Goal: Task Accomplishment & Management: Manage account settings

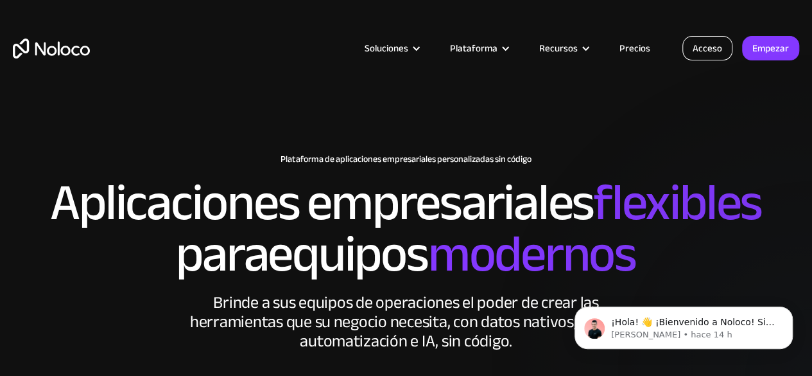
click at [706, 47] on font "Acceso" at bounding box center [708, 48] width 30 height 18
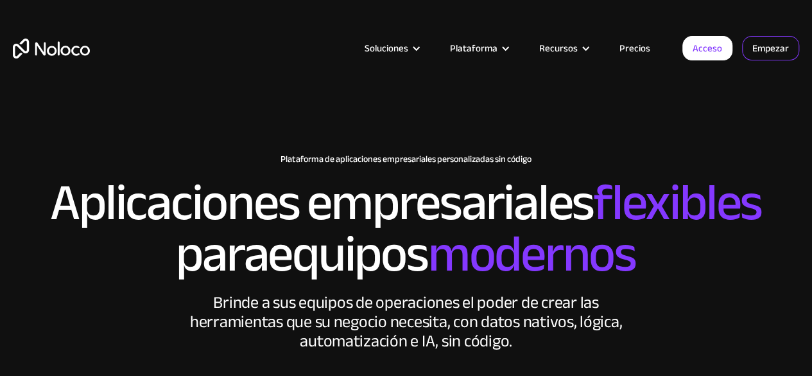
click at [758, 47] on font "Empezar" at bounding box center [771, 48] width 37 height 18
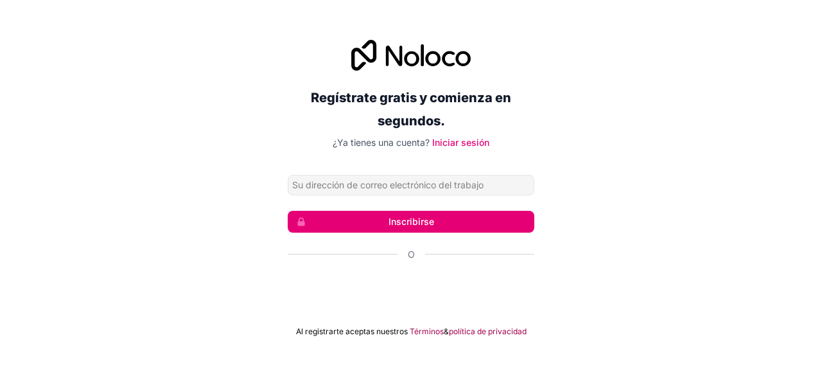
type input "ortodoncia@keepsmiling.com.ar"
click at [455, 141] on font "Iniciar sesión" at bounding box center [460, 142] width 57 height 11
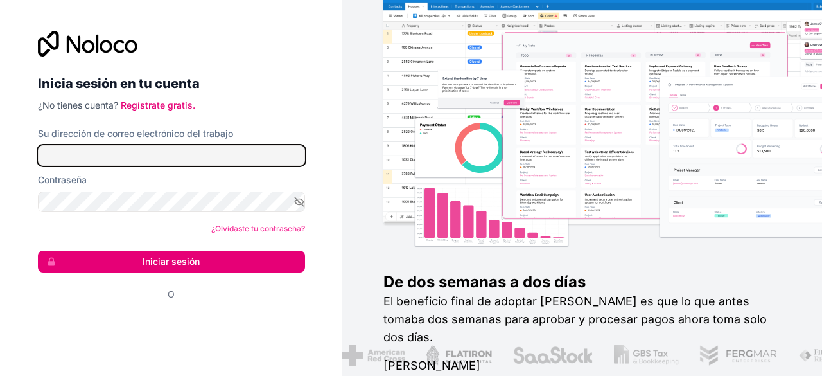
type input "ortodoncia@keepsmiling.com.ar"
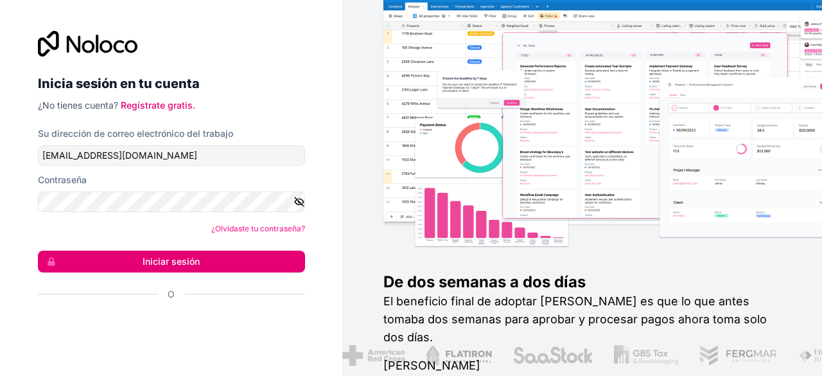
click at [298, 203] on icon "button" at bounding box center [300, 202] width 12 height 12
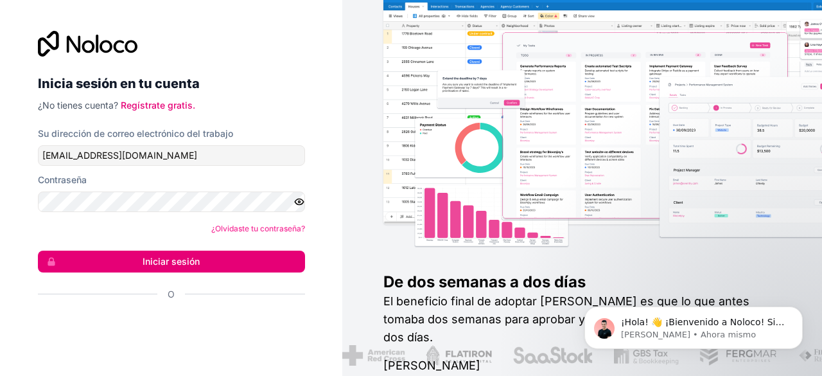
click at [299, 200] on icon "button" at bounding box center [299, 201] width 2 height 2
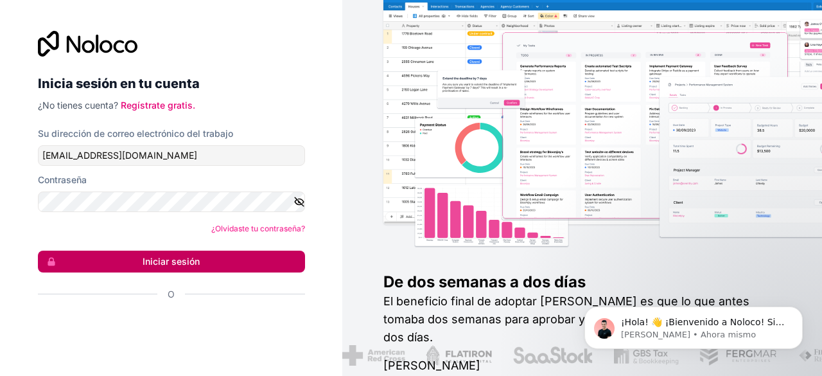
click at [202, 256] on button "Iniciar sesión" at bounding box center [171, 261] width 267 height 22
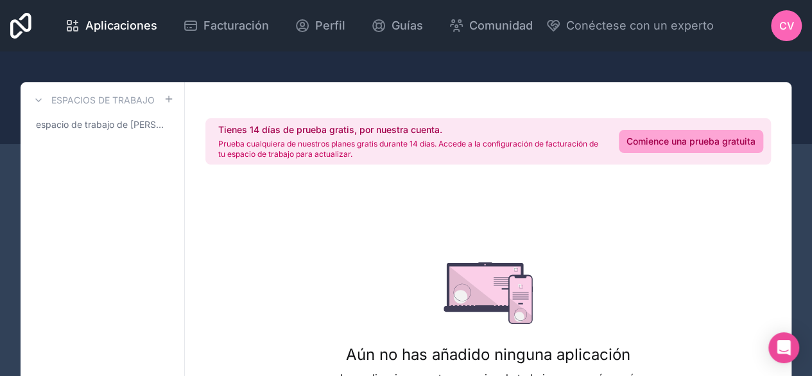
drag, startPoint x: 446, startPoint y: 196, endPoint x: 338, endPoint y: 213, distance: 109.2
click at [338, 213] on div "Aún no has añadido ninguna aplicación Las aplicaciones en tus espacios de traba…" at bounding box center [488, 344] width 337 height 328
click at [794, 26] on div "CV" at bounding box center [786, 25] width 31 height 31
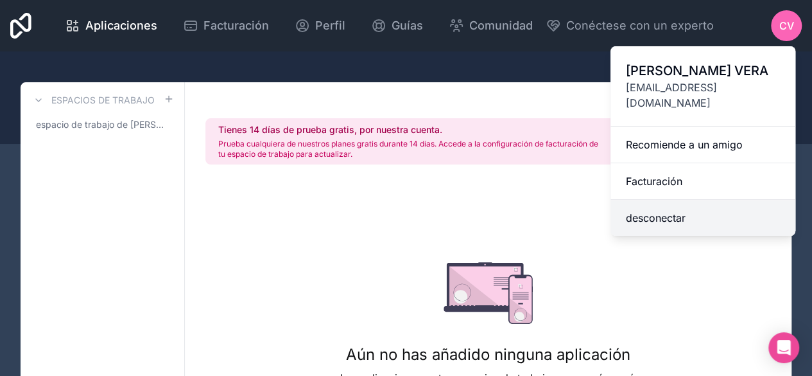
click at [665, 211] on font "desconectar" at bounding box center [656, 217] width 60 height 13
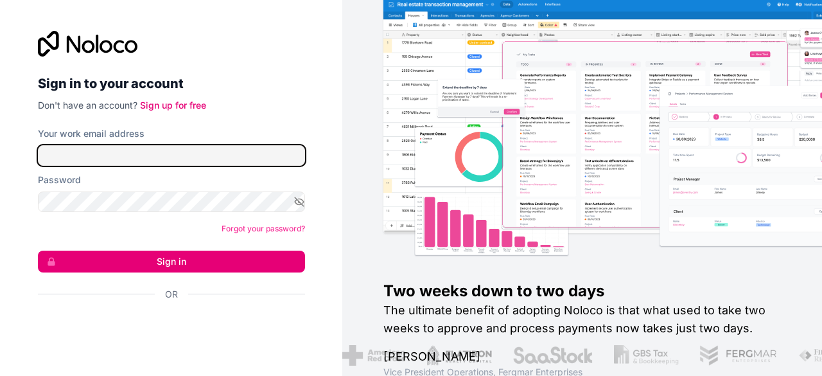
type input "ortodoncia@keepsmiling.com.ar"
